Goal: Check status: Check status

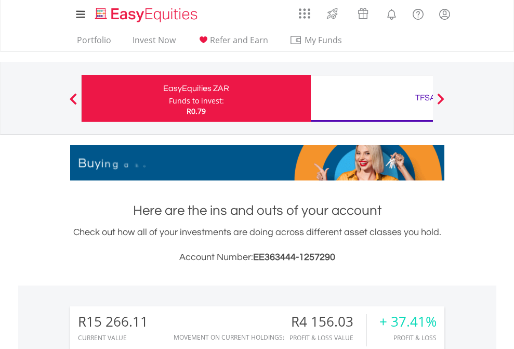
scroll to position [100, 163]
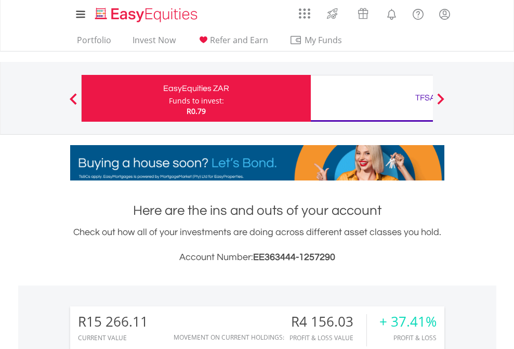
click at [169, 98] on div "Funds to invest:" at bounding box center [196, 101] width 55 height 10
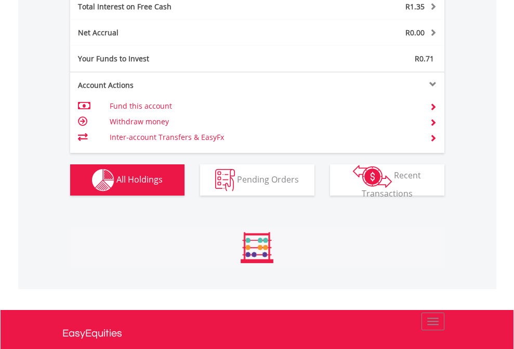
scroll to position [1198, 0]
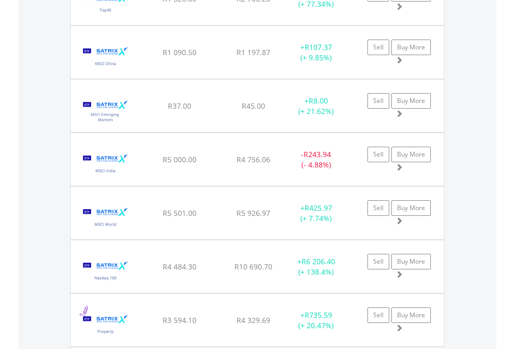
scroll to position [75, 0]
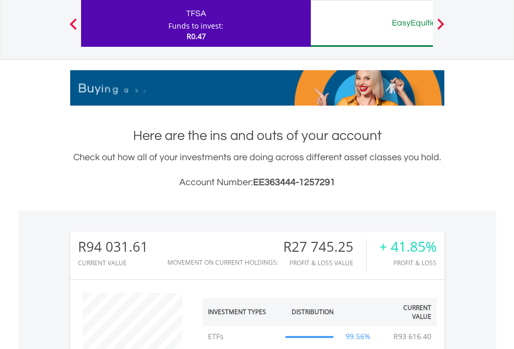
click at [372, 23] on div "EasyEquities AUD" at bounding box center [425, 23] width 217 height 15
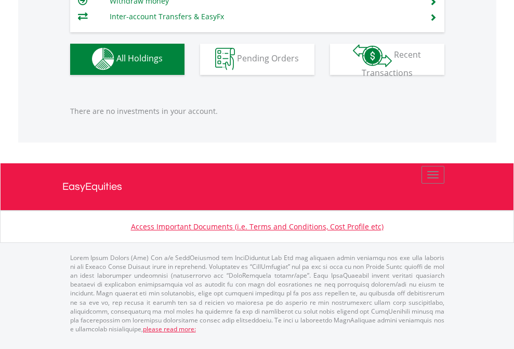
scroll to position [100, 163]
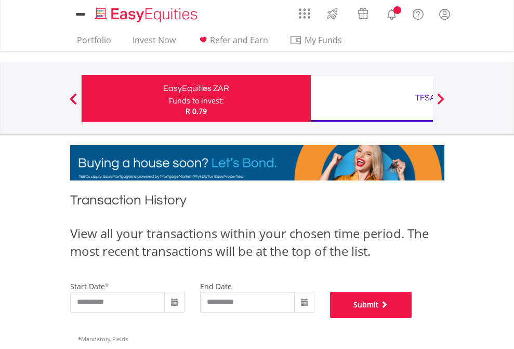
click at [412, 318] on button "Submit" at bounding box center [371, 305] width 82 height 26
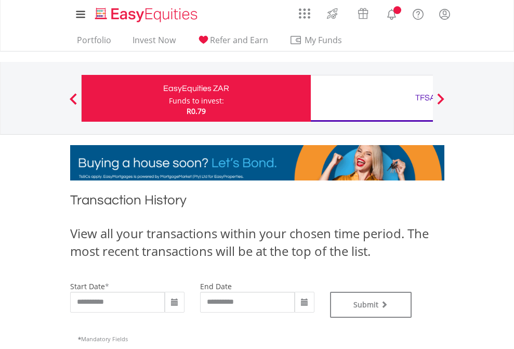
click at [372, 98] on div "TFSA" at bounding box center [425, 98] width 217 height 15
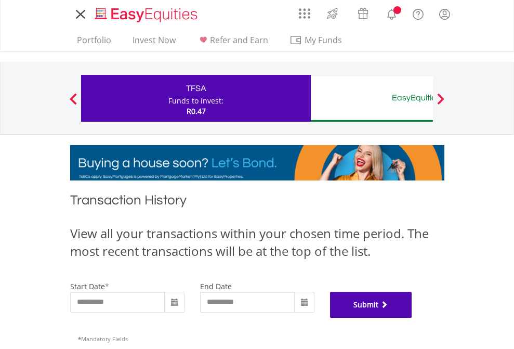
click at [412, 318] on button "Submit" at bounding box center [371, 305] width 82 height 26
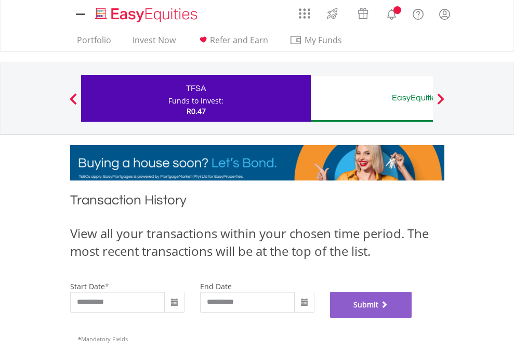
scroll to position [422, 0]
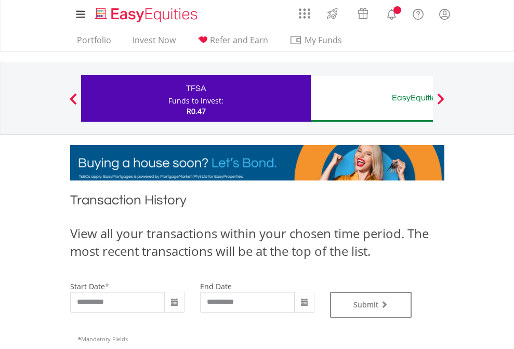
click at [372, 98] on div "EasyEquities AUD" at bounding box center [425, 98] width 217 height 15
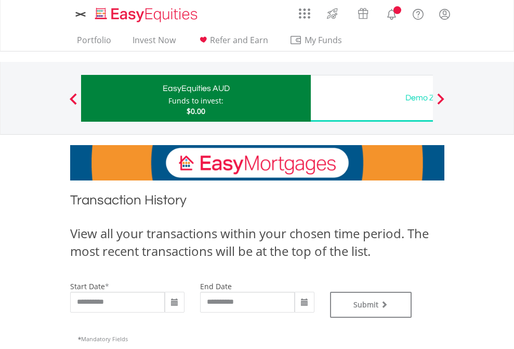
type input "**********"
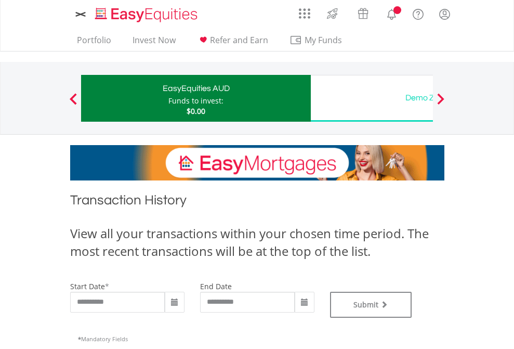
type input "**********"
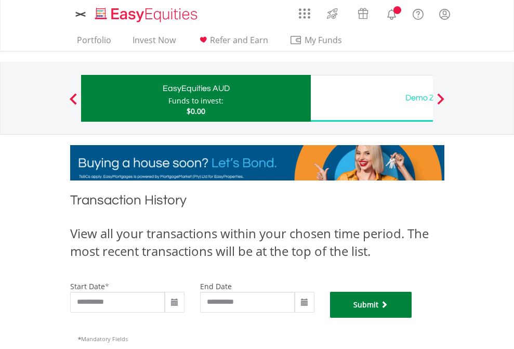
click at [412, 318] on button "Submit" at bounding box center [371, 305] width 82 height 26
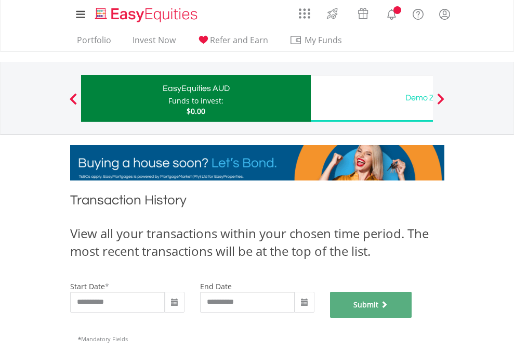
scroll to position [422, 0]
